Goal: Task Accomplishment & Management: Use online tool/utility

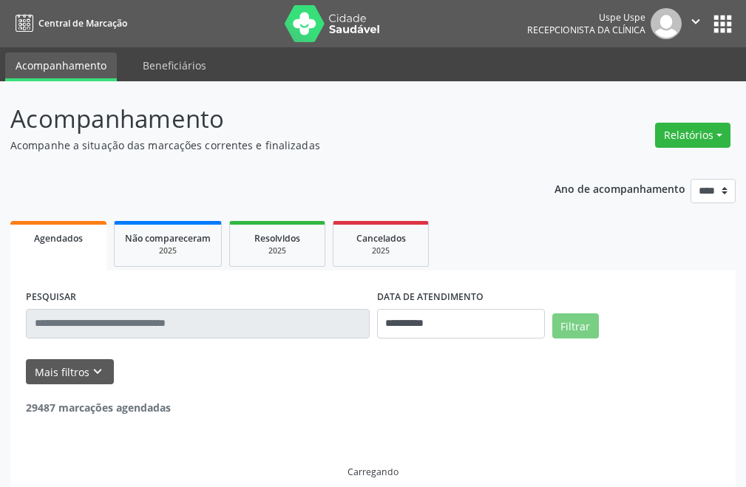
drag, startPoint x: 0, startPoint y: 0, endPoint x: 541, endPoint y: 179, distance: 570.1
click at [704, 130] on button "Relatórios" at bounding box center [692, 135] width 75 height 25
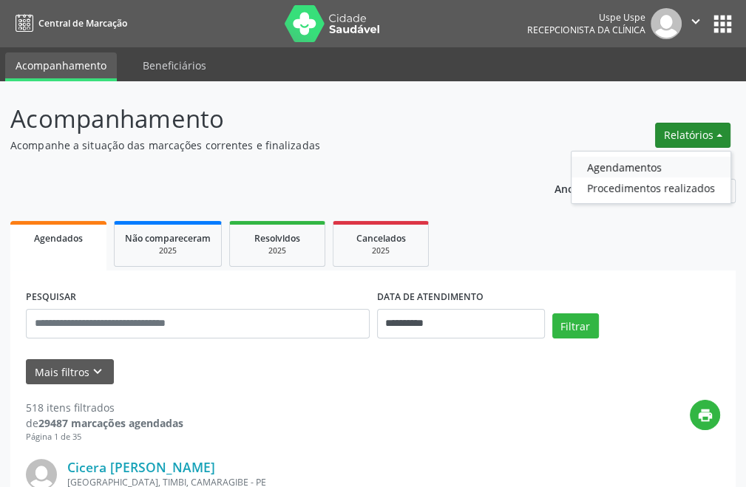
click at [611, 159] on link "Agendamentos" at bounding box center [651, 167] width 159 height 21
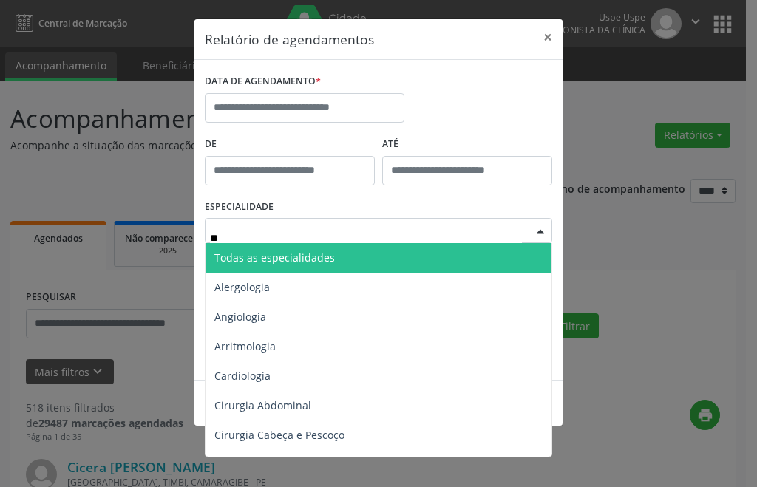
type input "***"
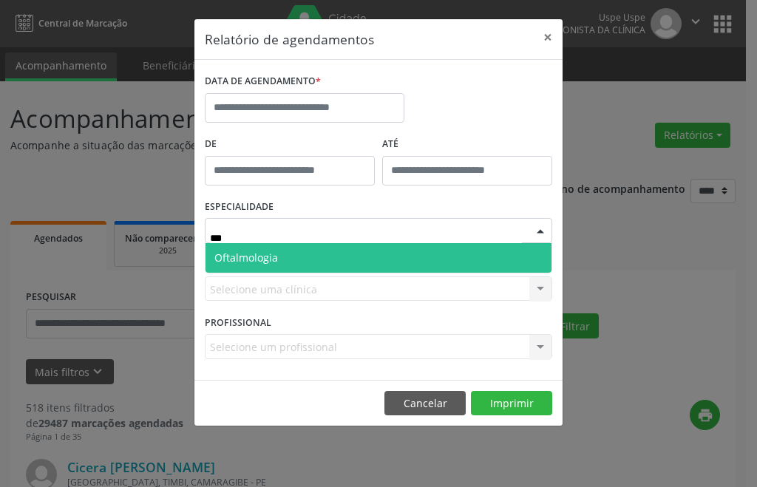
click at [328, 267] on span "Oftalmologia" at bounding box center [379, 258] width 346 height 30
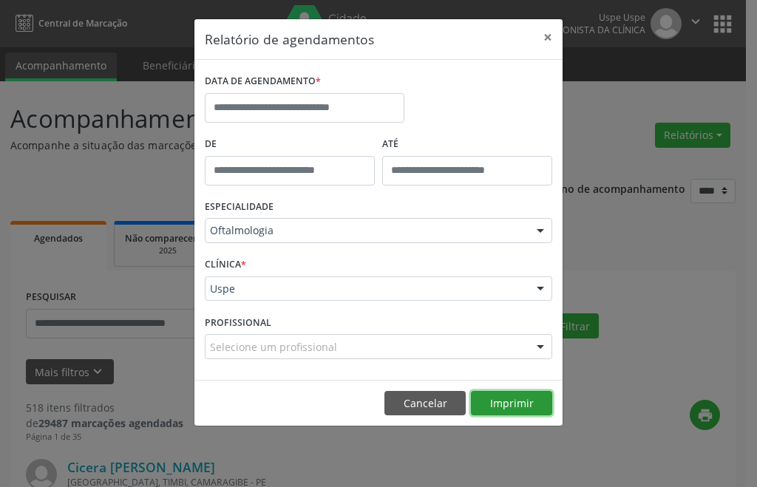
click at [526, 402] on button "Imprimir" at bounding box center [511, 403] width 81 height 25
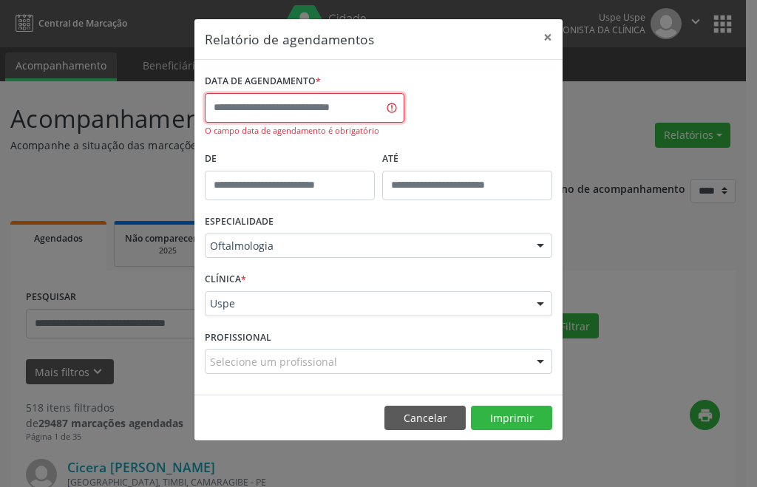
click at [251, 93] on input "text" at bounding box center [305, 108] width 200 height 30
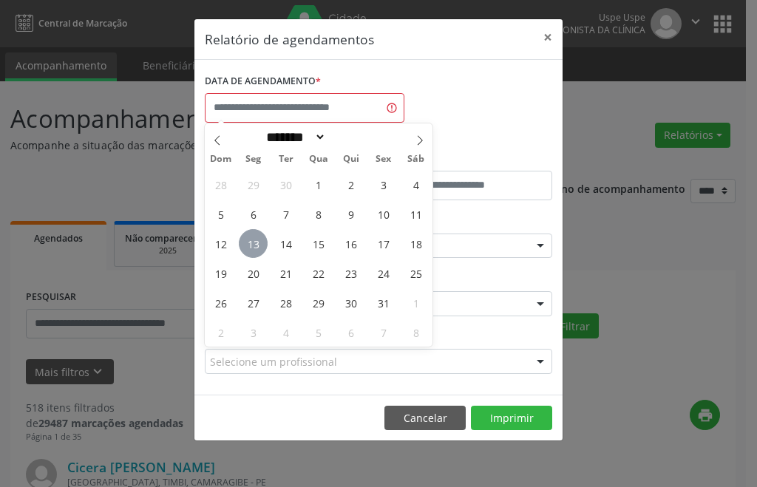
click at [257, 240] on span "13" at bounding box center [253, 243] width 29 height 29
type input "**********"
click at [257, 240] on span "13" at bounding box center [253, 243] width 29 height 29
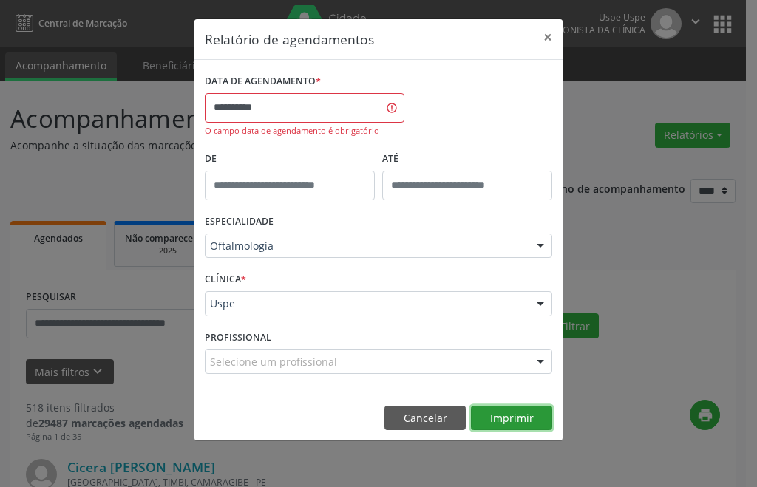
click at [522, 416] on button "Imprimir" at bounding box center [511, 418] width 81 height 25
